Goal: Book appointment/travel/reservation

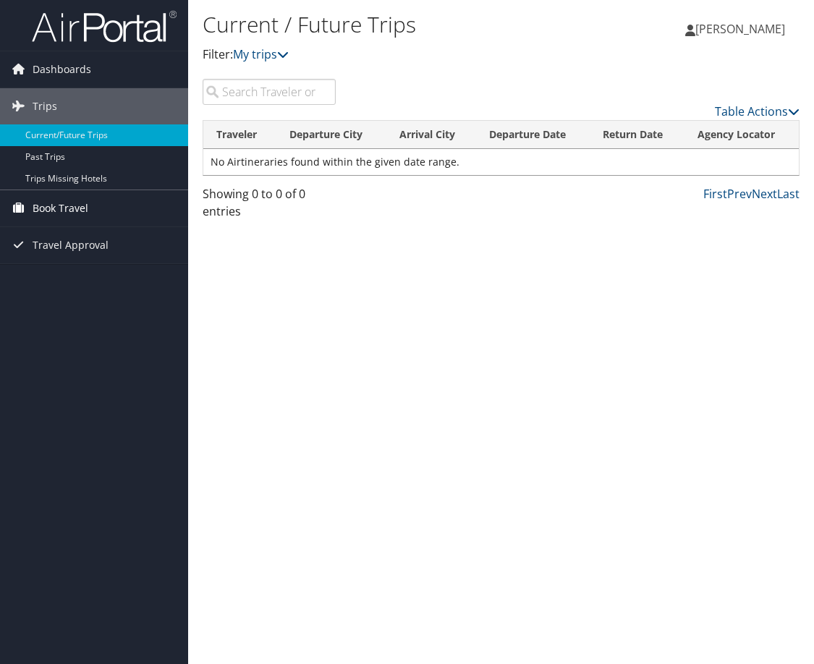
click at [51, 207] on span "Book Travel" at bounding box center [61, 208] width 56 height 36
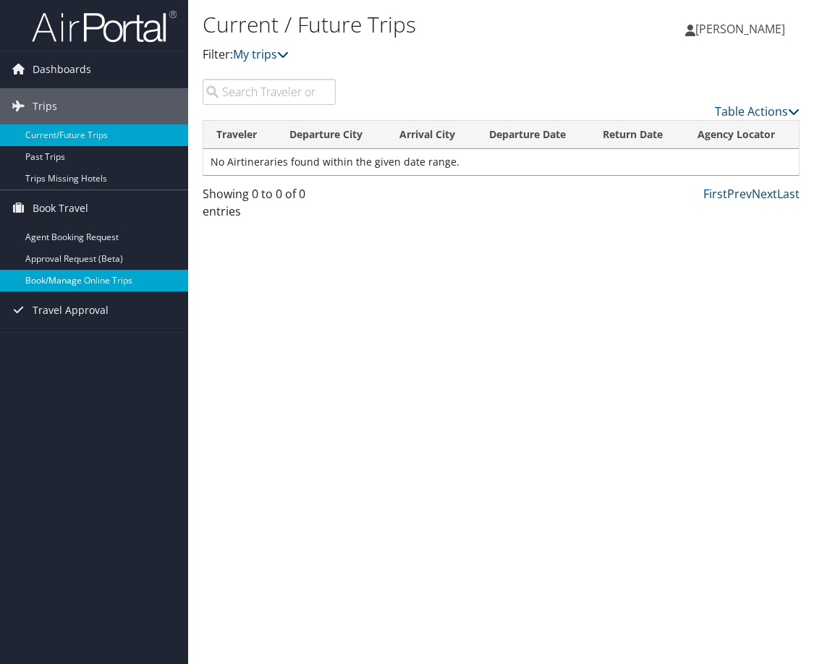
click at [76, 281] on link "Book/Manage Online Trips" at bounding box center [94, 281] width 188 height 22
